Goal: Navigation & Orientation: Go to known website

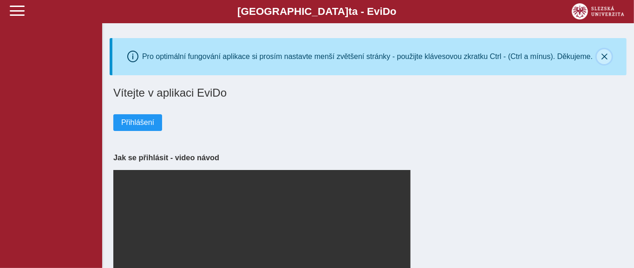
click at [574, 57] on icon "button" at bounding box center [604, 56] width 7 height 7
